Goal: Find contact information: Find contact information

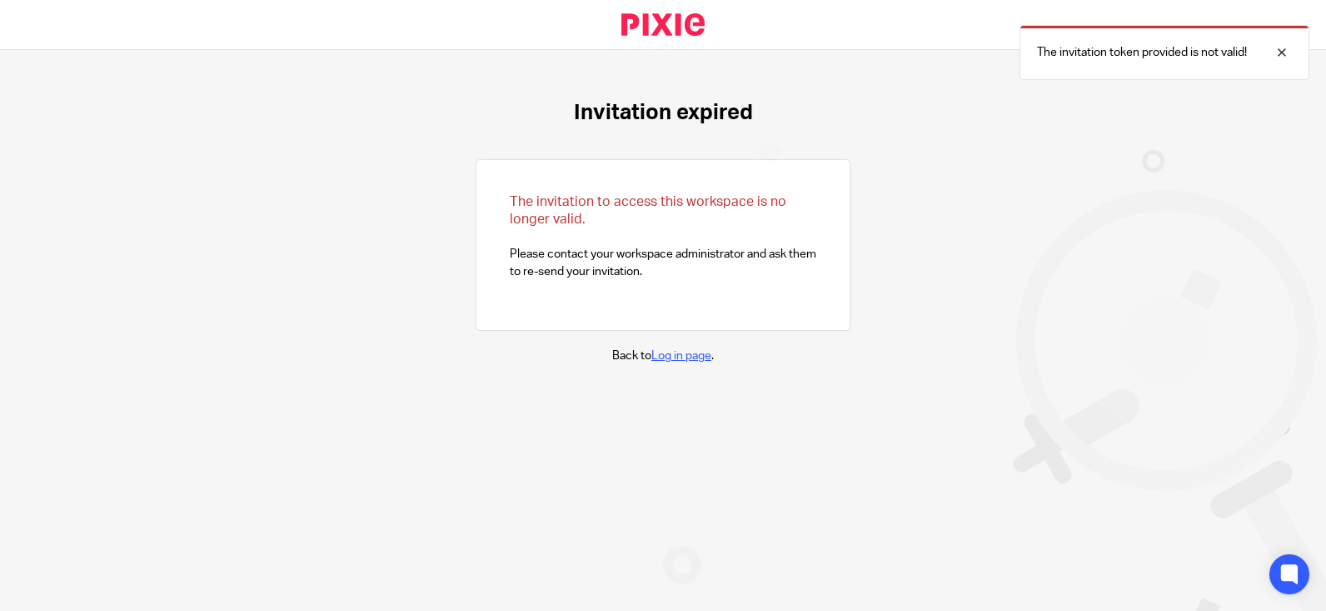
click at [662, 356] on link "Log in page" at bounding box center [681, 356] width 60 height 12
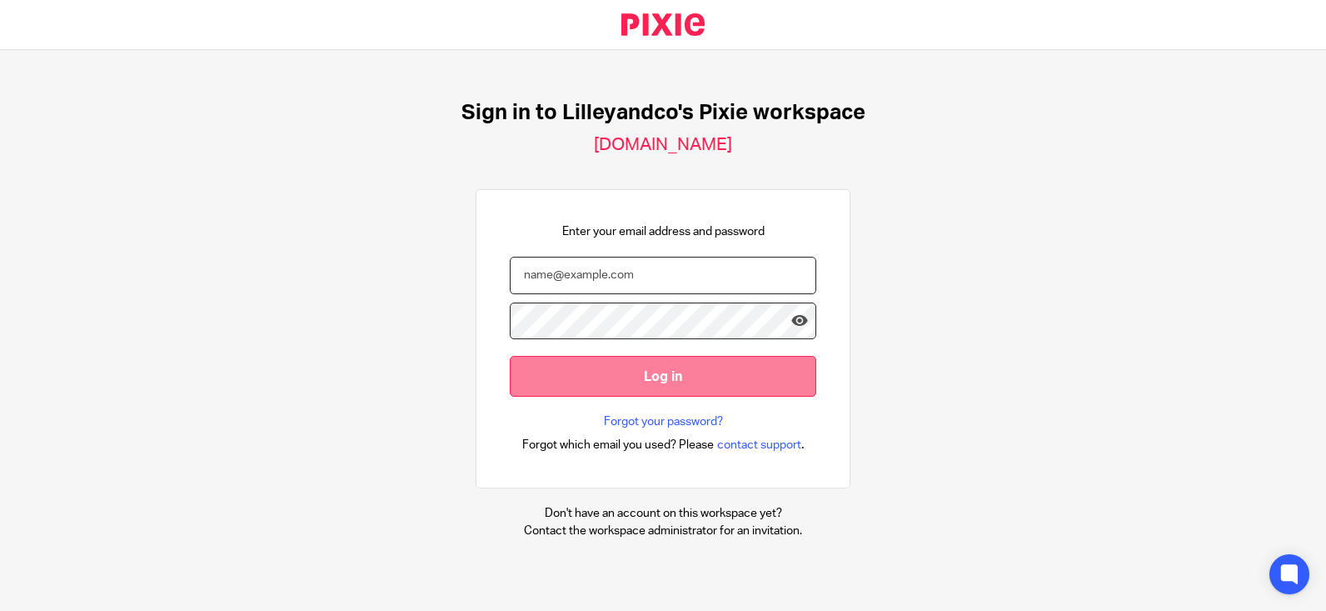
type input "- [PERSON_NAME] & Co [GEOGRAPHIC_DATA]"
click at [598, 380] on input "Log in" at bounding box center [663, 376] width 307 height 41
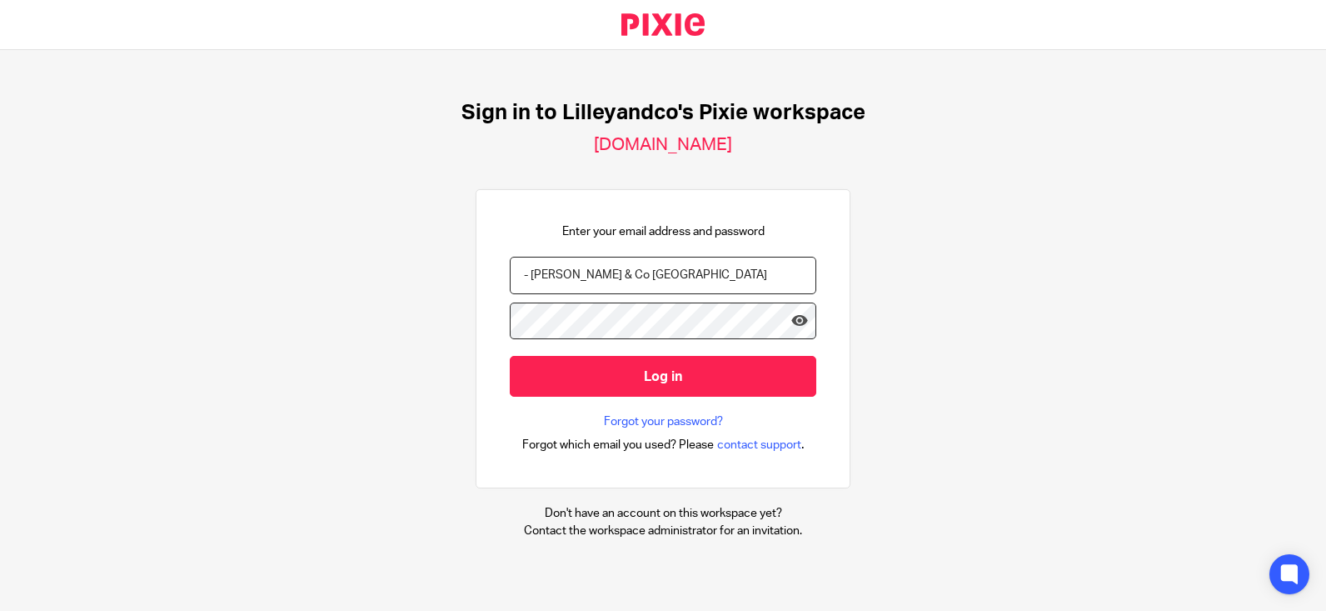
click at [802, 245] on div "Enter your email address and password - Lilley & Co UK Log in Forgot your passw…" at bounding box center [663, 339] width 307 height 232
click at [791, 317] on icon at bounding box center [799, 320] width 17 height 17
click at [518, 273] on input "- Lilley & Co UK" at bounding box center [663, 275] width 307 height 37
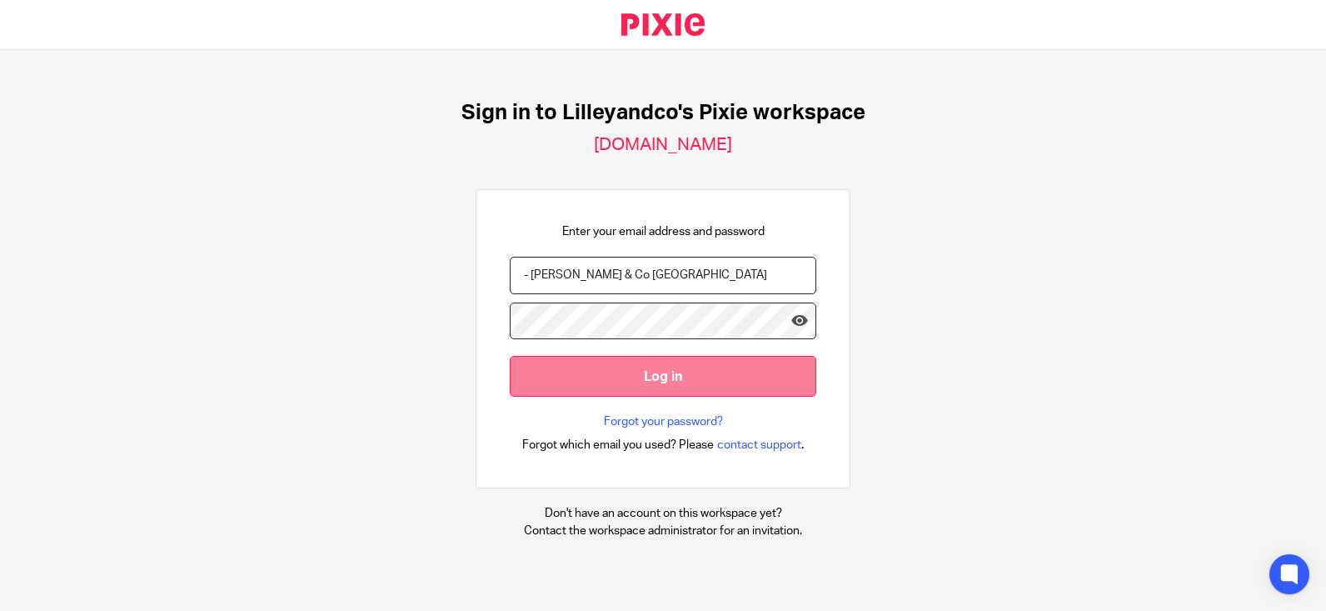
click at [649, 385] on input "Log in" at bounding box center [663, 376] width 307 height 41
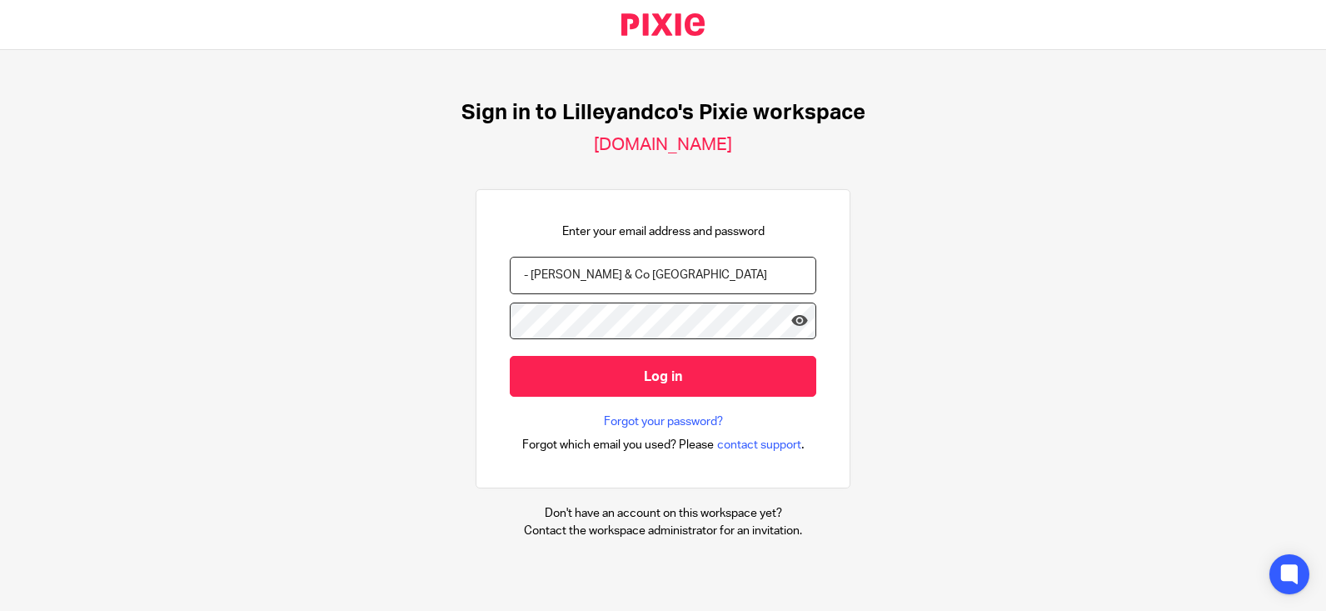
drag, startPoint x: 619, startPoint y: 267, endPoint x: 414, endPoint y: 269, distance: 204.9
click at [414, 269] on div "Sign in to Lilleyandco's Pixie workspace lilleyandco.usepixie.net Enter your em…" at bounding box center [663, 319] width 1326 height 539
click at [688, 273] on input "email" at bounding box center [663, 275] width 307 height 37
paste input "[EMAIL_ADDRESS][DOMAIN_NAME]"
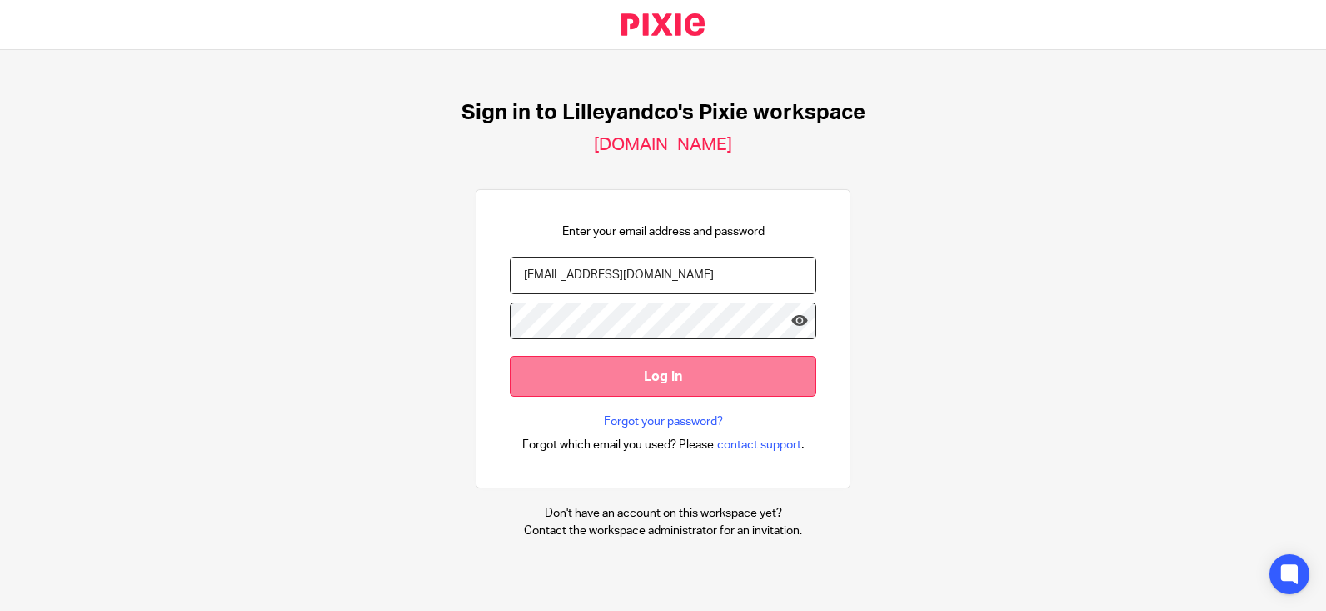
type input "[EMAIL_ADDRESS][DOMAIN_NAME]"
click at [680, 379] on input "Log in" at bounding box center [663, 376] width 307 height 41
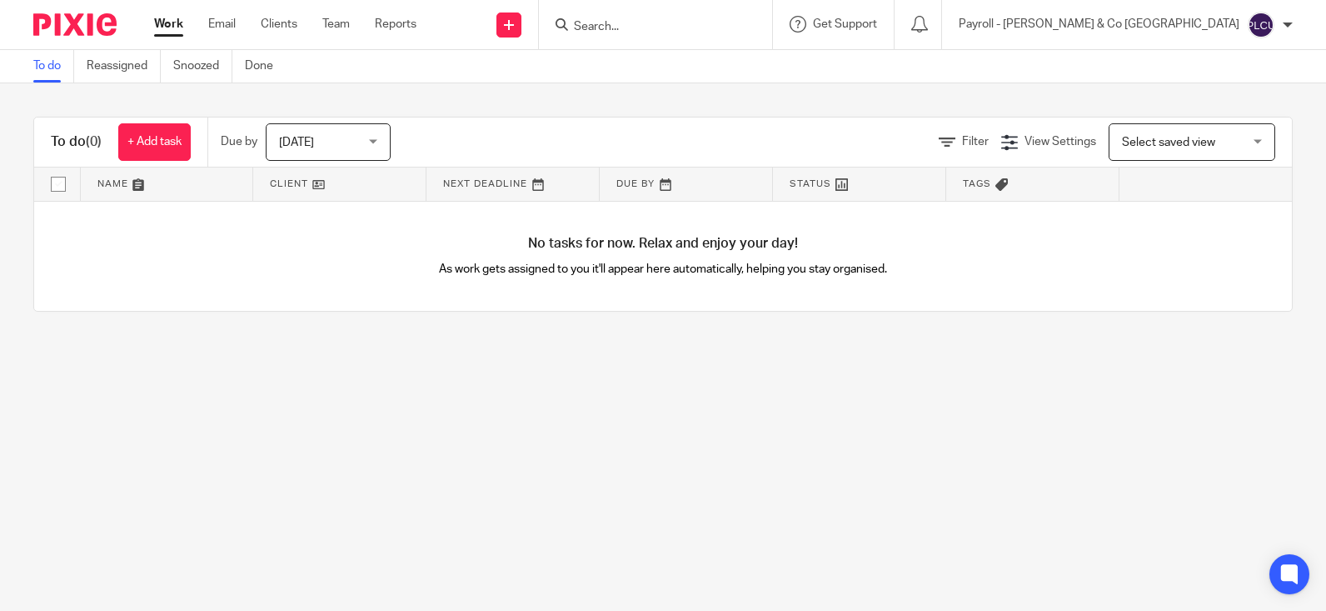
click at [1279, 17] on div "Payroll - Lilley & Co UK" at bounding box center [1126, 25] width 334 height 27
click at [1211, 67] on span "My profile" at bounding box center [1223, 67] width 52 height 12
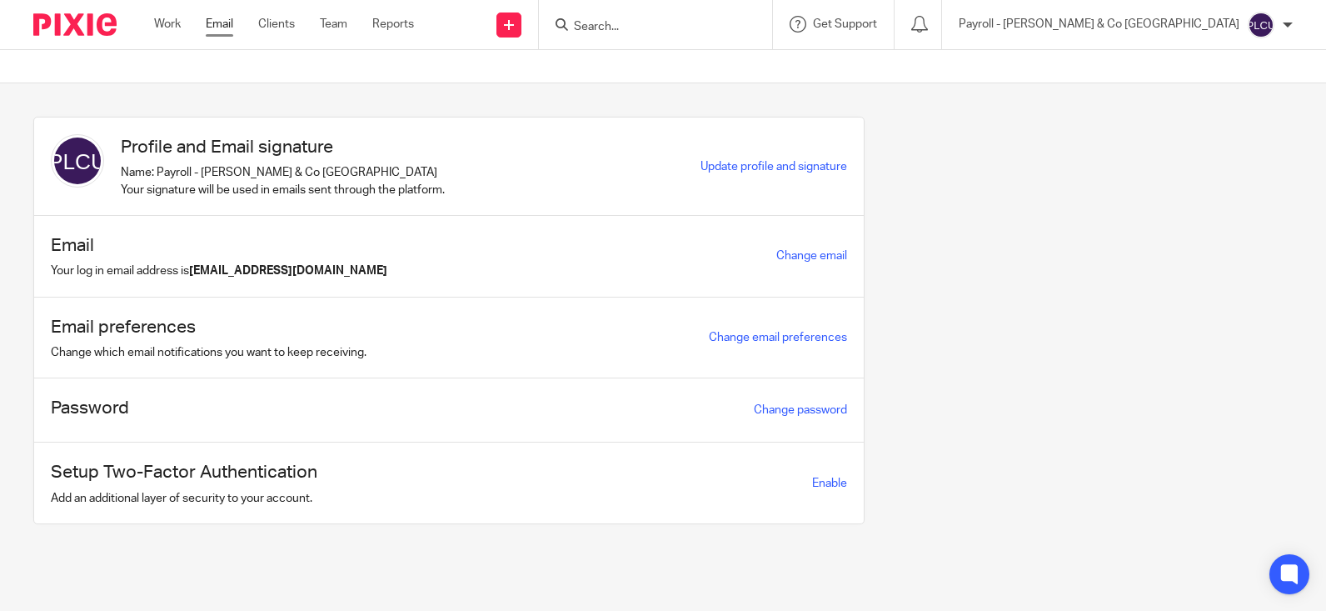
click at [220, 26] on link "Email" at bounding box center [219, 24] width 27 height 17
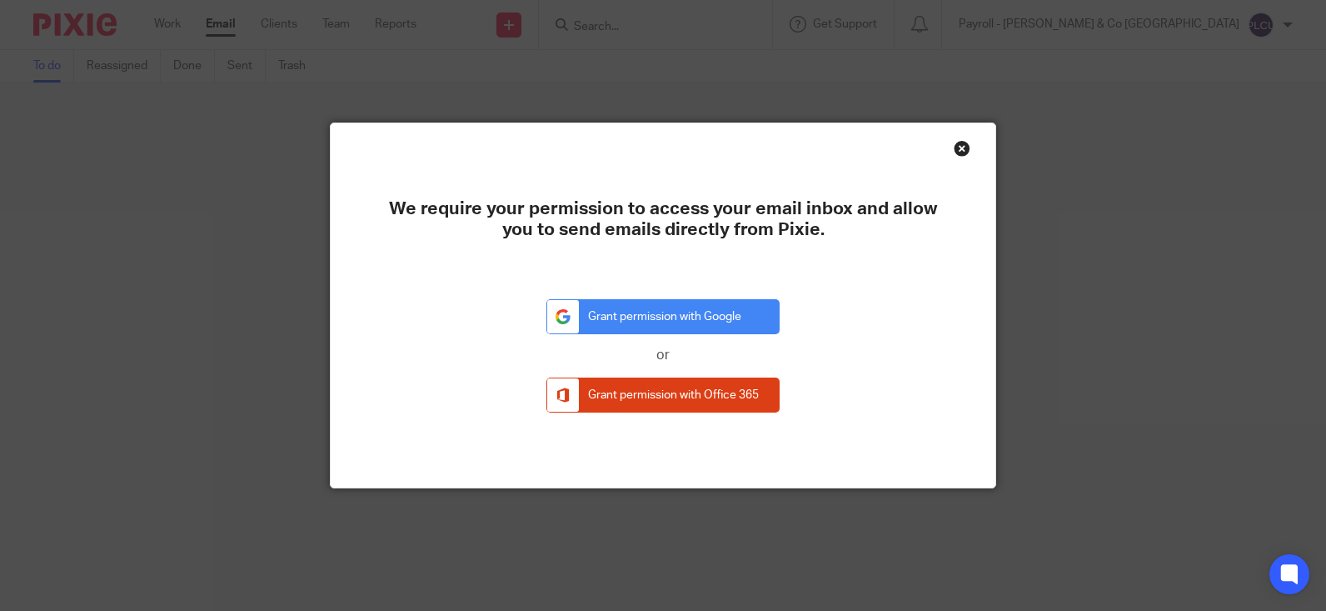
click at [954, 150] on div "Close this dialog window" at bounding box center [962, 148] width 17 height 17
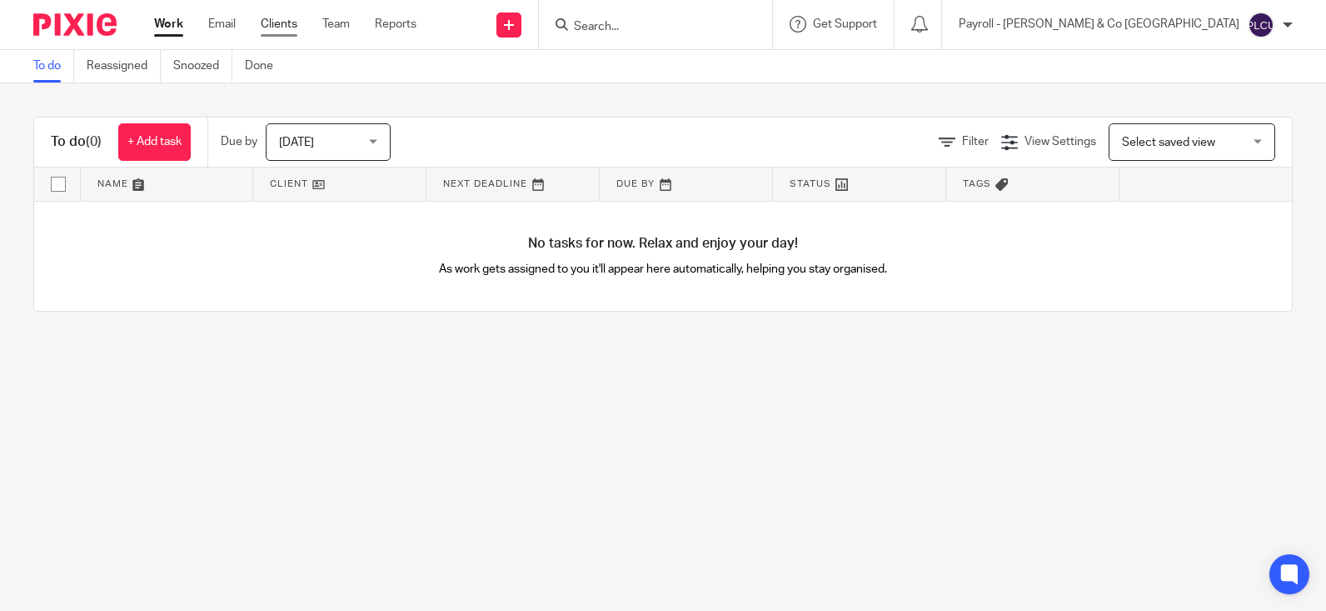
click at [282, 24] on link "Clients" at bounding box center [279, 24] width 37 height 17
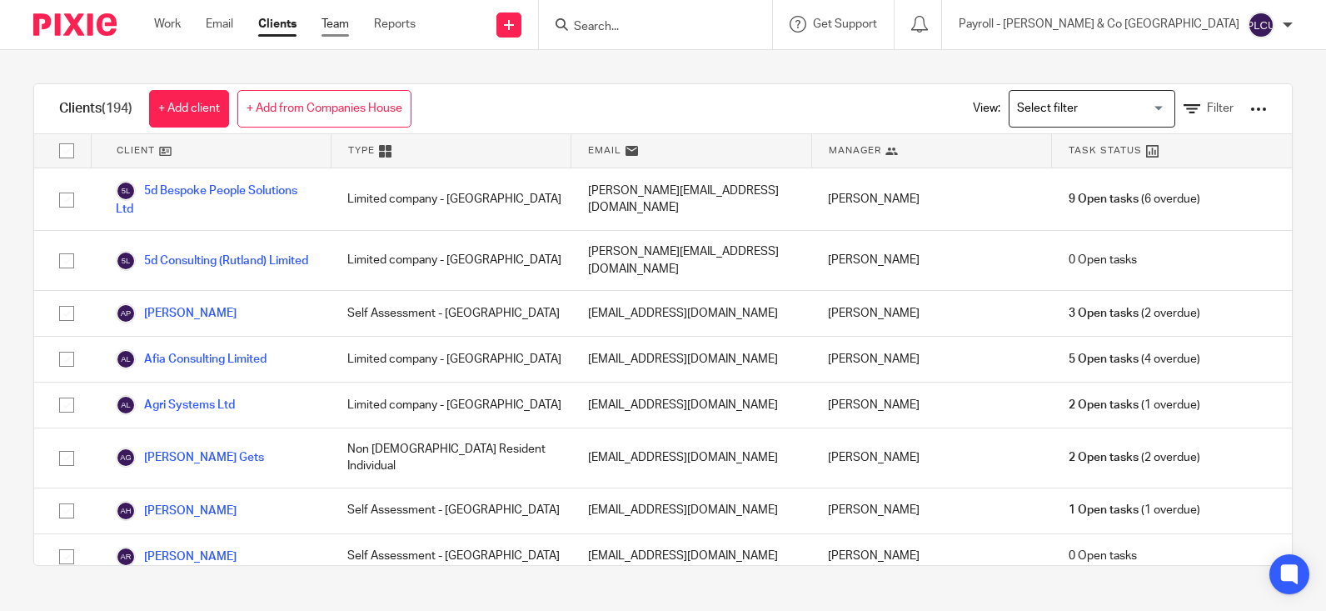
click at [343, 27] on link "Team" at bounding box center [335, 24] width 27 height 17
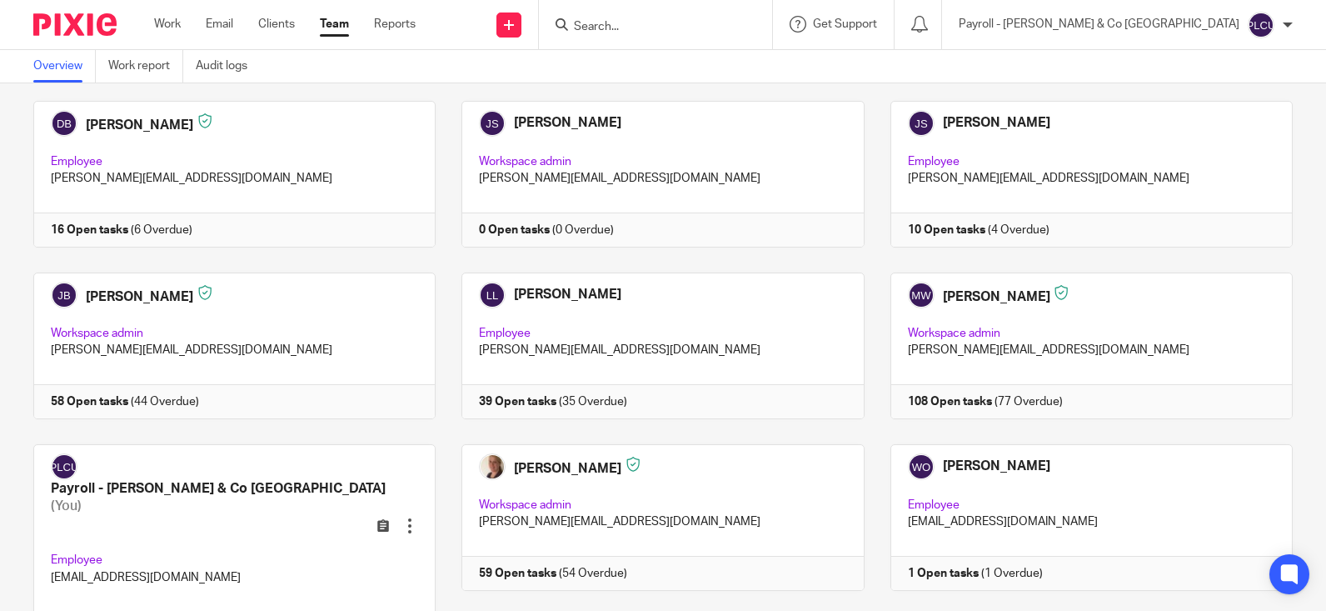
scroll to position [288, 0]
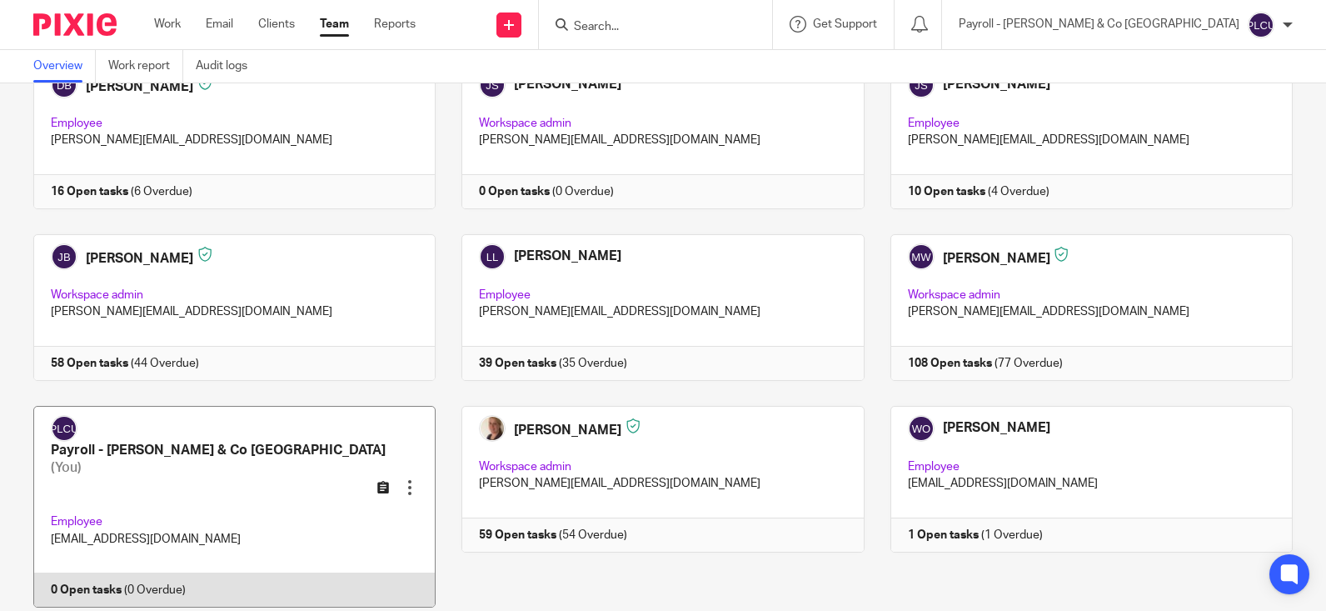
click at [378, 481] on icon at bounding box center [383, 487] width 12 height 12
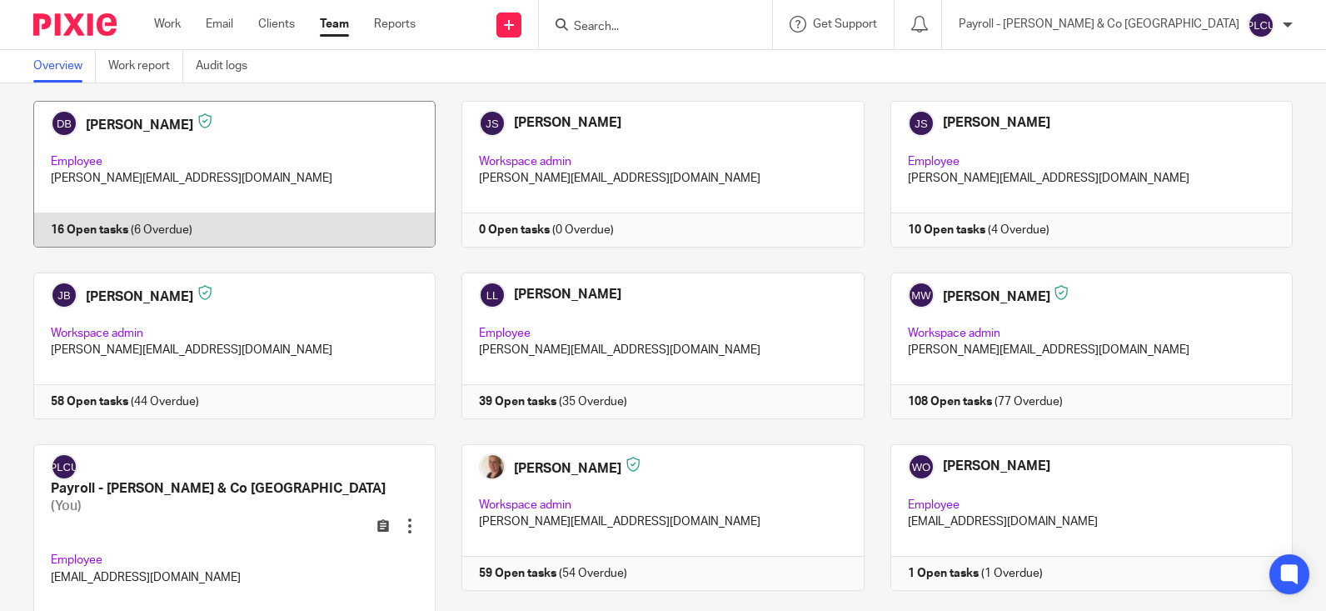
scroll to position [288, 0]
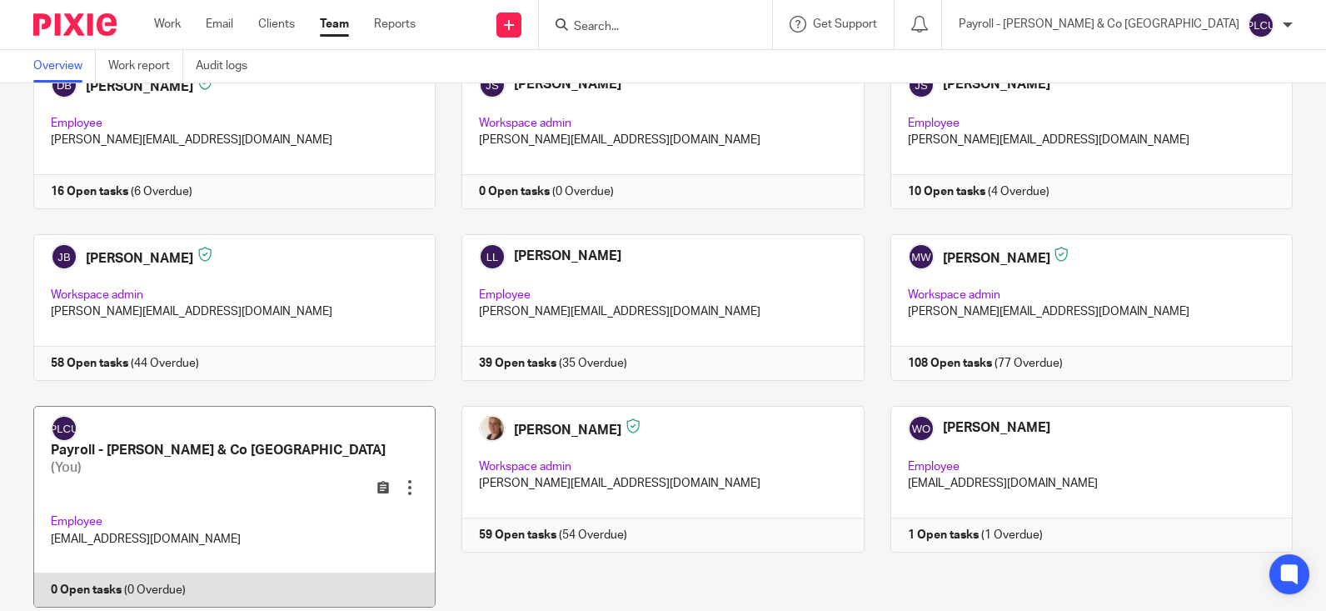
click at [401, 479] on div at bounding box center [409, 487] width 17 height 17
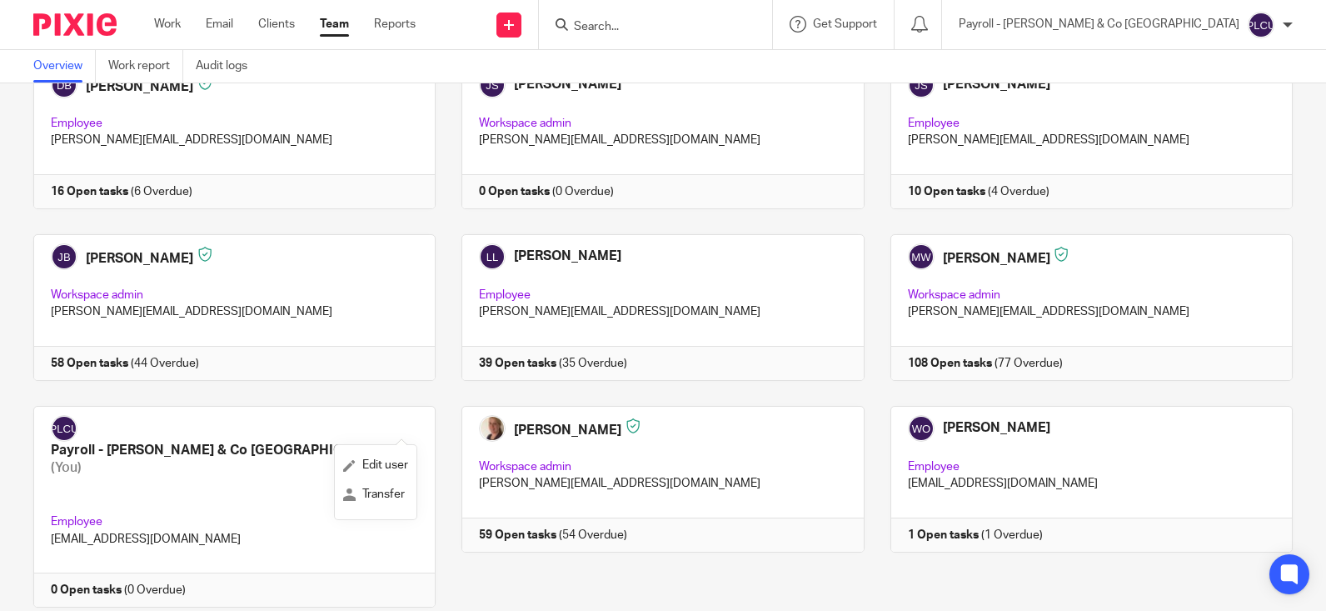
click at [403, 388] on div "Adam Lilley Employee adam@lilleyandco.net 0 Open tasks (0 Overdue) Amy Adams Em…" at bounding box center [649, 262] width 1285 height 742
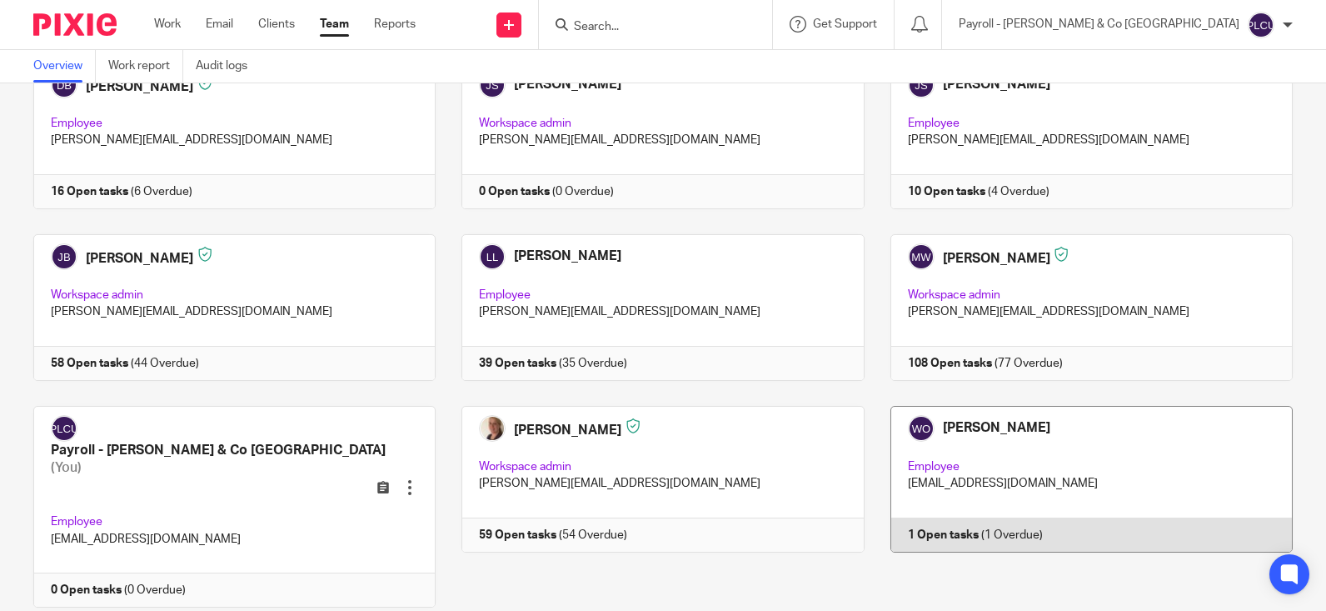
click at [941, 520] on link at bounding box center [1079, 507] width 428 height 202
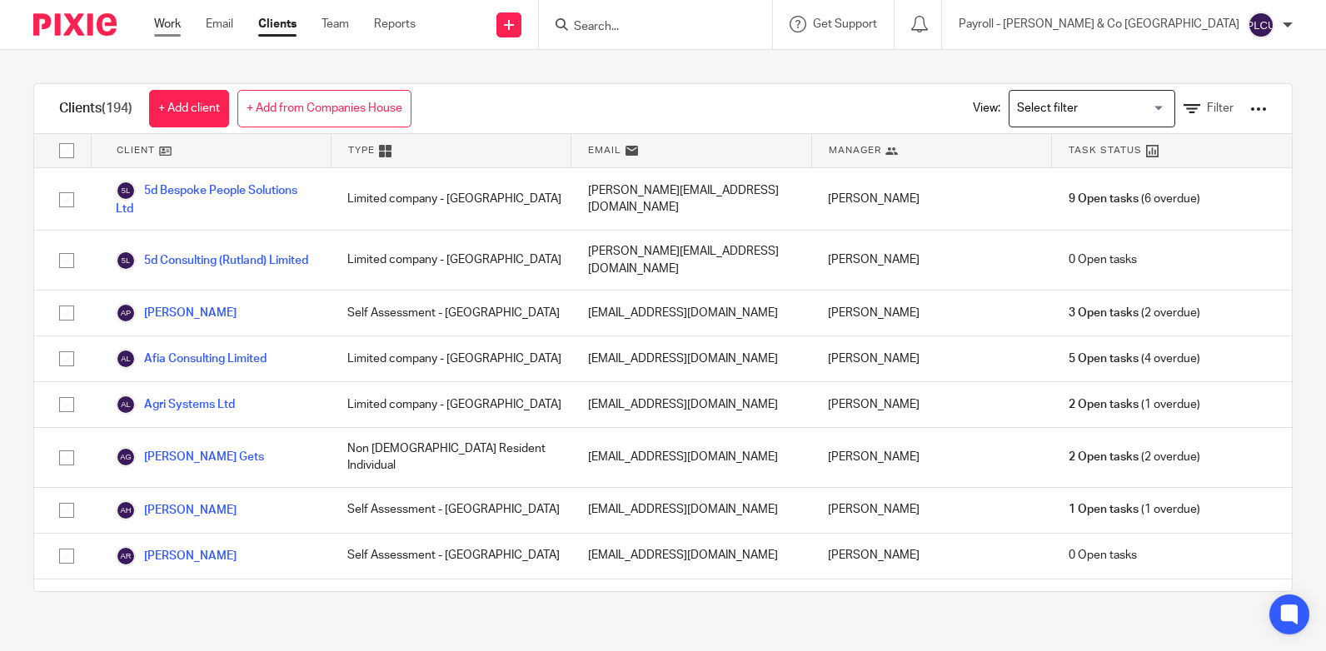
click at [161, 27] on link "Work" at bounding box center [167, 24] width 27 height 17
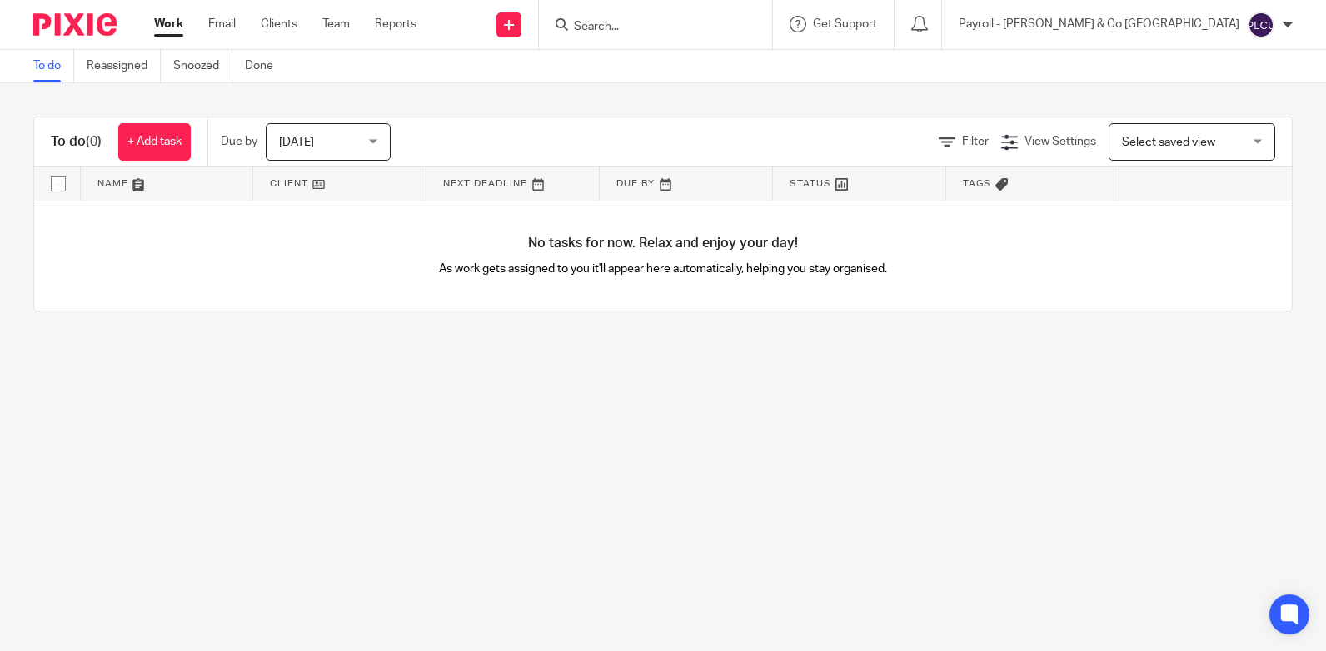
click at [722, 33] on input "Search" at bounding box center [647, 27] width 150 height 15
click at [722, 22] on input "Search" at bounding box center [647, 27] width 150 height 15
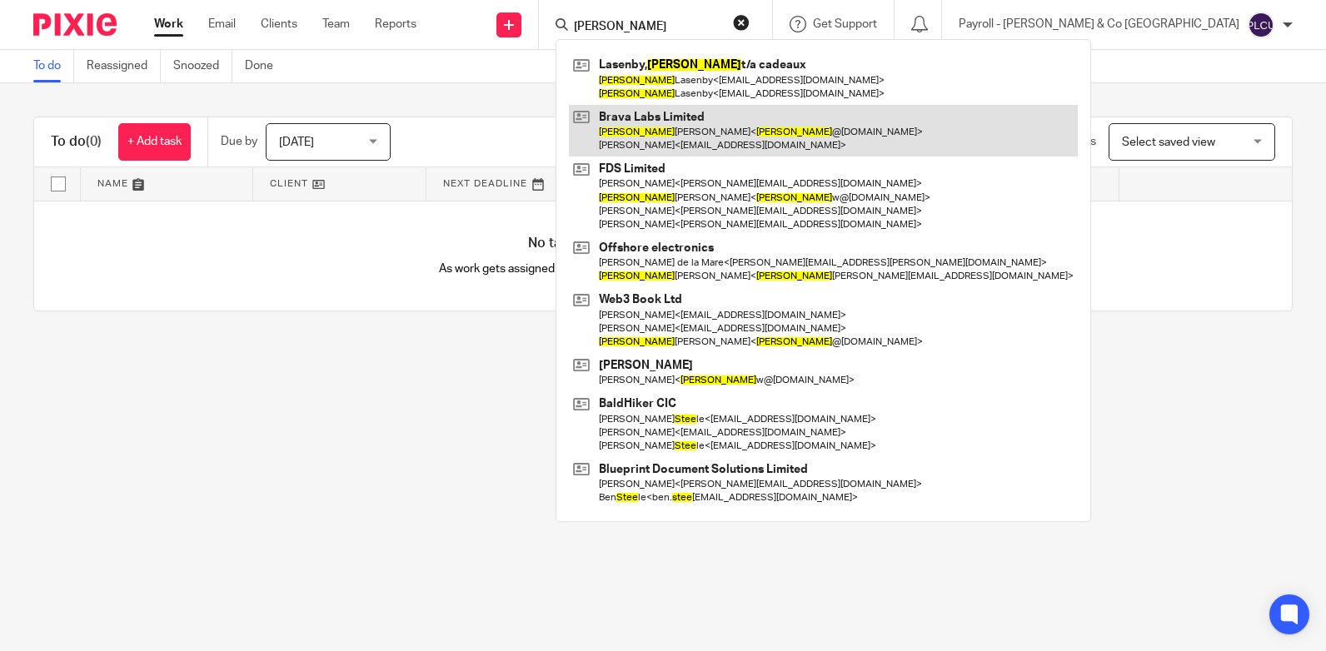
type input "steve"
click at [835, 127] on link at bounding box center [823, 131] width 509 height 52
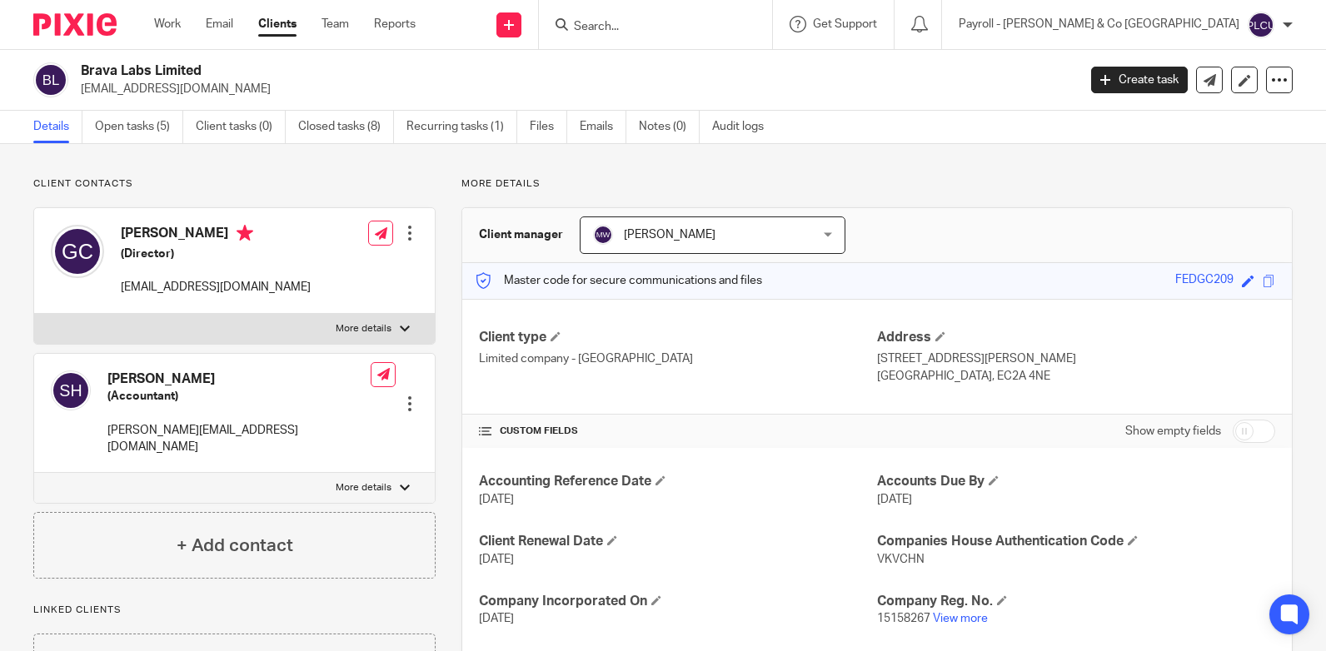
click at [401, 396] on div at bounding box center [409, 404] width 17 height 17
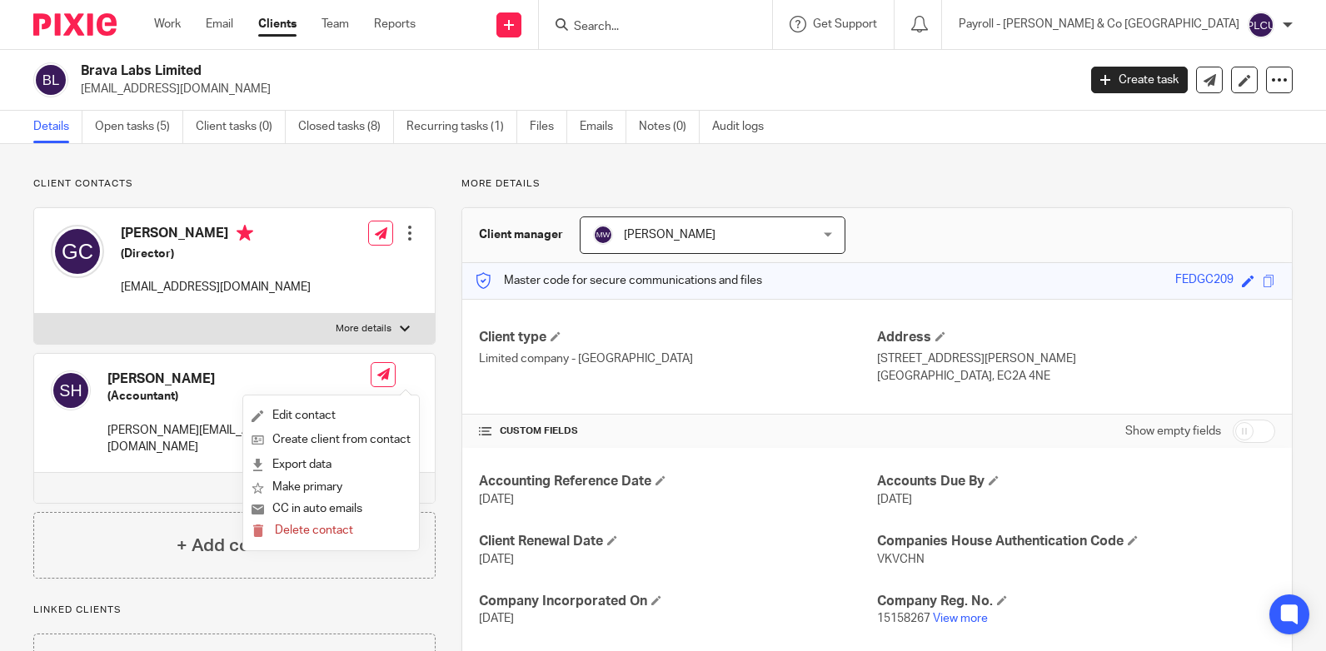
click at [636, 399] on div "Client type Limited company - [GEOGRAPHIC_DATA] Address [STREET_ADDRESS][PERSON…" at bounding box center [877, 357] width 830 height 116
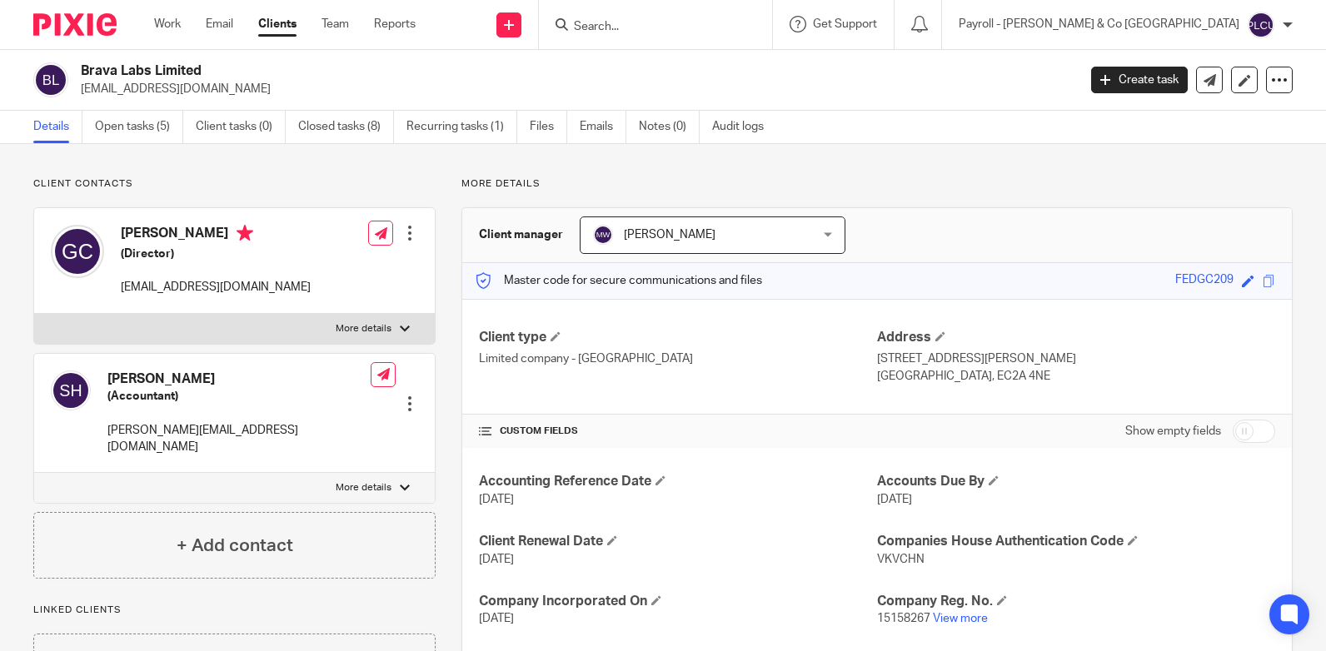
click at [650, 227] on span "[PERSON_NAME]" at bounding box center [693, 234] width 201 height 35
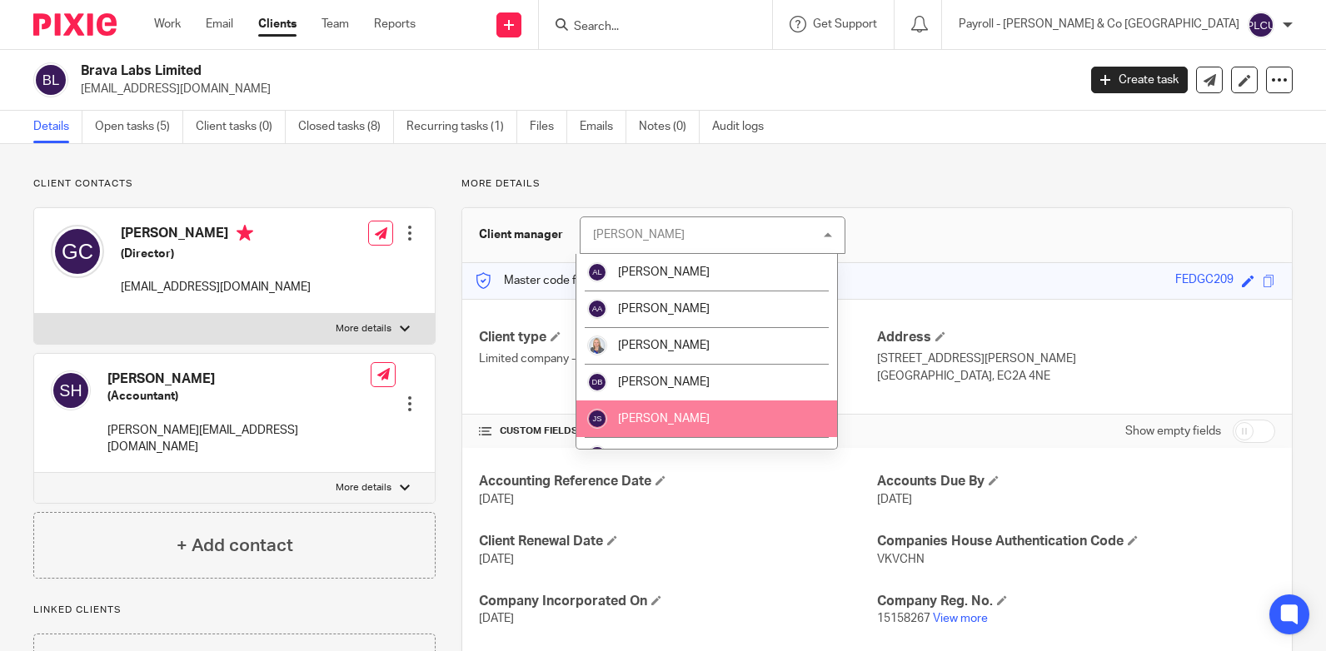
click at [436, 301] on div "More details Client manager [PERSON_NAME] [PERSON_NAME] [PERSON_NAME] [PERSON_N…" at bounding box center [864, 505] width 857 height 656
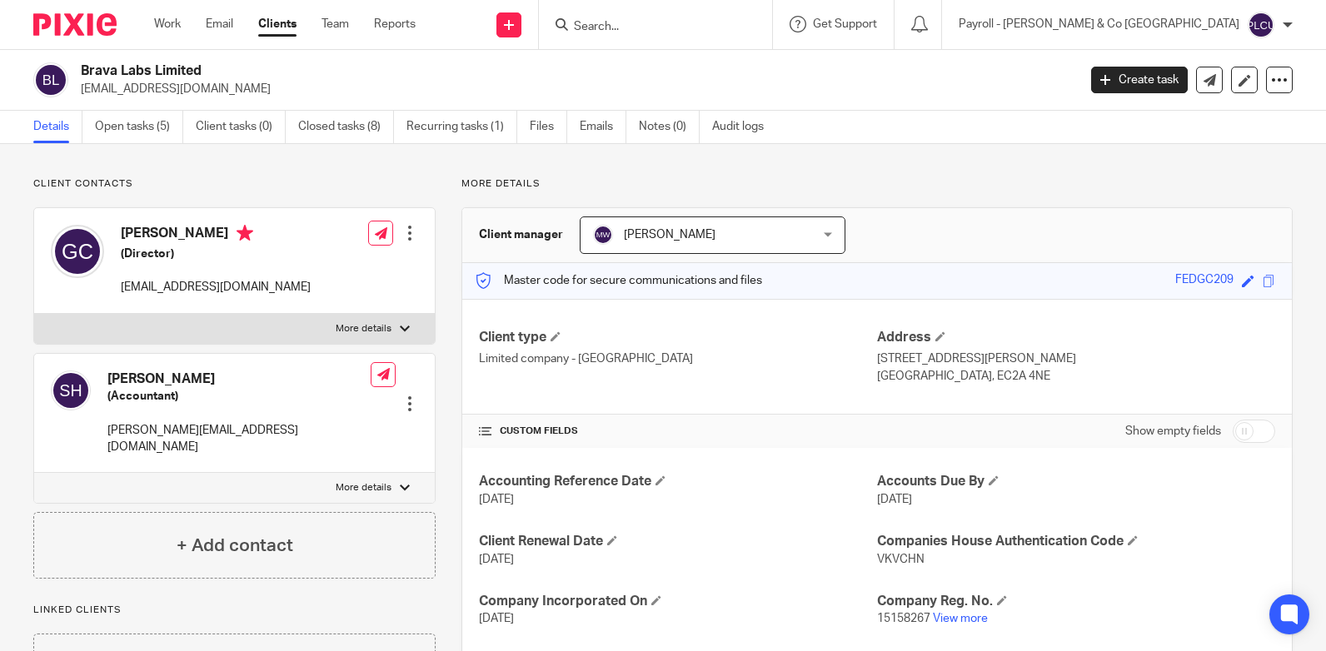
click at [389, 473] on label "More details" at bounding box center [234, 488] width 401 height 30
click at [34, 472] on input "More details" at bounding box center [33, 472] width 1 height 1
checkbox input "true"
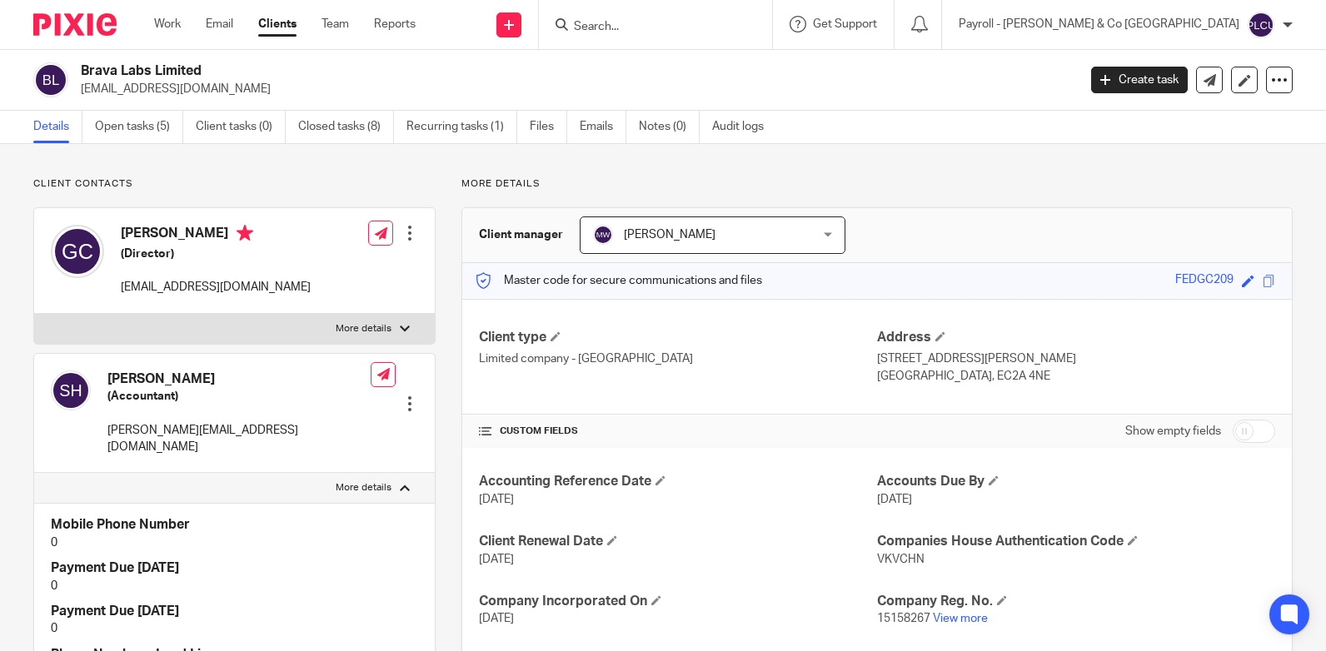
drag, startPoint x: 152, startPoint y: 430, endPoint x: 242, endPoint y: 453, distance: 92.9
click at [242, 453] on div "Steve Harris (Accountant) steve@bravalabs.xyz Edit contact Create client from c…" at bounding box center [234, 414] width 401 height 120
drag, startPoint x: 110, startPoint y: 431, endPoint x: 222, endPoint y: 431, distance: 111.6
click at [222, 431] on div "Steve Harris (Accountant) steve@bravalabs.xyz Edit contact Create client from c…" at bounding box center [234, 414] width 401 height 120
copy p "steve@bravalabs.xyz"
